Goal: Navigation & Orientation: Locate item on page

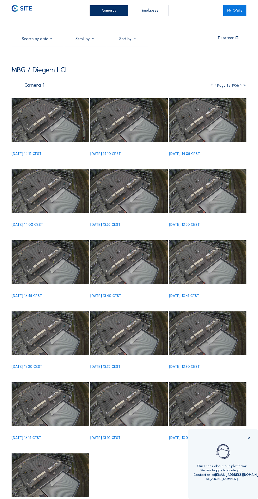
click at [61, 125] on img at bounding box center [51, 119] width 78 height 43
